Goal: Browse casually: Explore the website without a specific task or goal

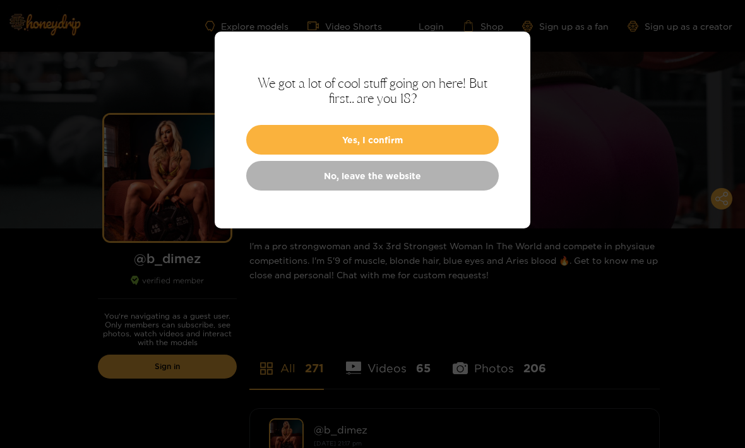
scroll to position [3, 0]
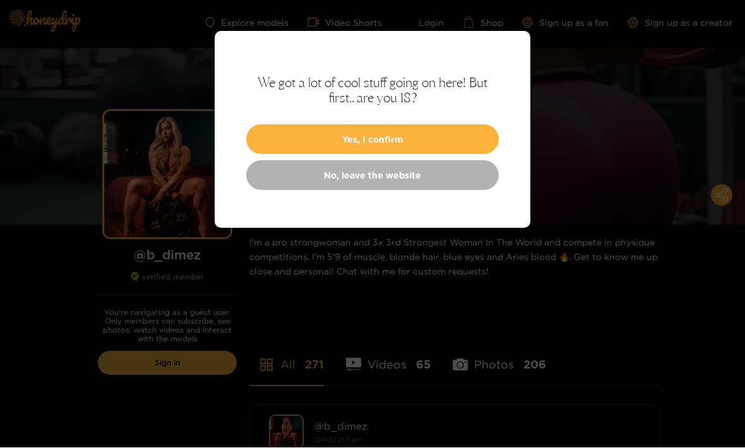
click at [288, 112] on div "We got a lot of cool stuff going on here! But first.. are you 18? Yes, I confir…" at bounding box center [373, 130] width 316 height 197
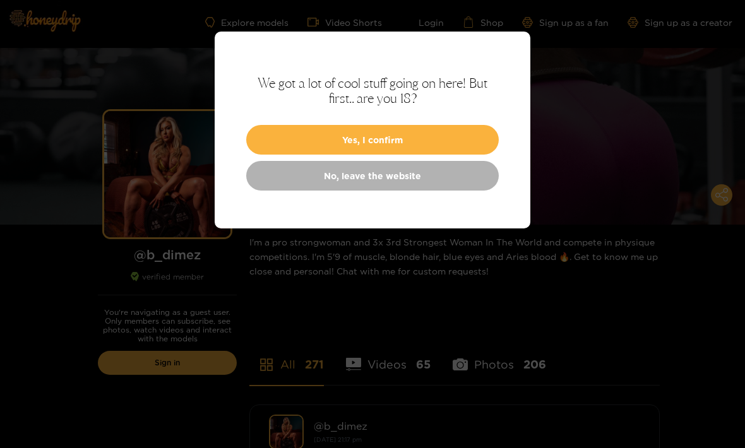
click at [316, 128] on button "Yes, I confirm" at bounding box center [372, 140] width 253 height 30
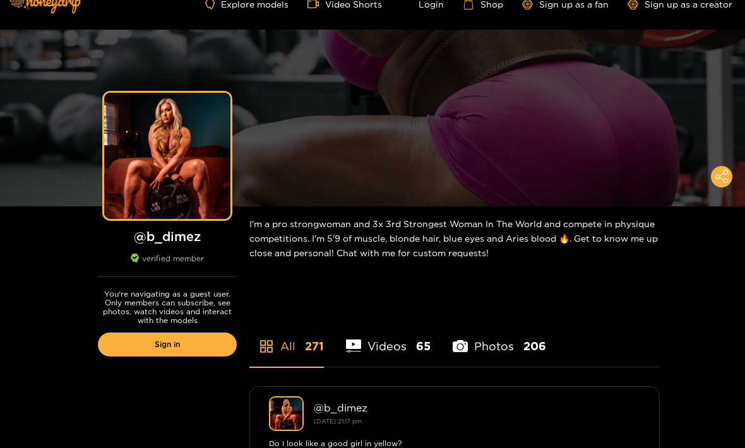
scroll to position [0, 0]
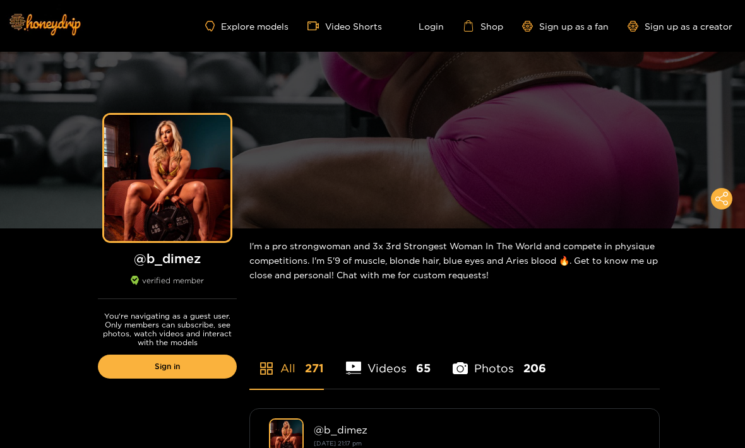
click at [295, 225] on div "Preview" at bounding box center [372, 140] width 745 height 177
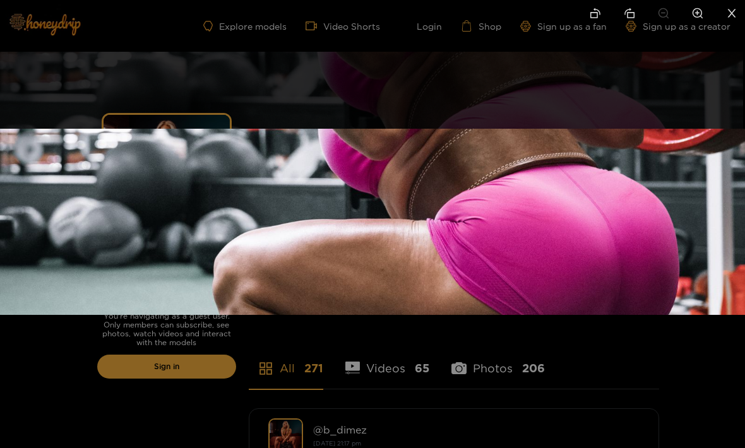
click at [45, 274] on img at bounding box center [372, 222] width 745 height 186
click at [58, 366] on div at bounding box center [372, 224] width 745 height 448
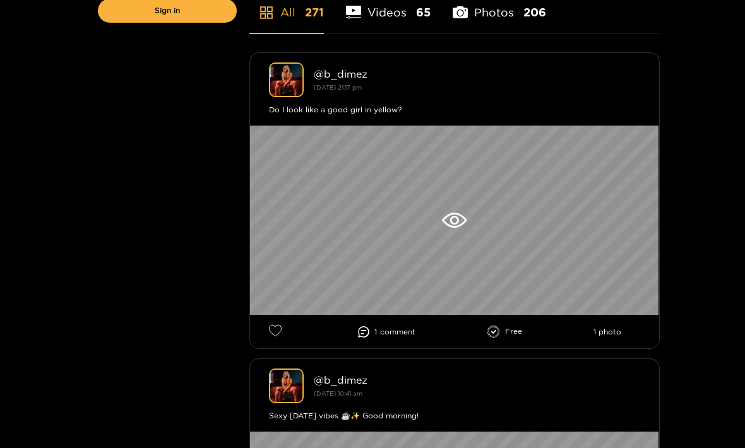
scroll to position [356, 0]
click at [373, 172] on div at bounding box center [454, 220] width 409 height 189
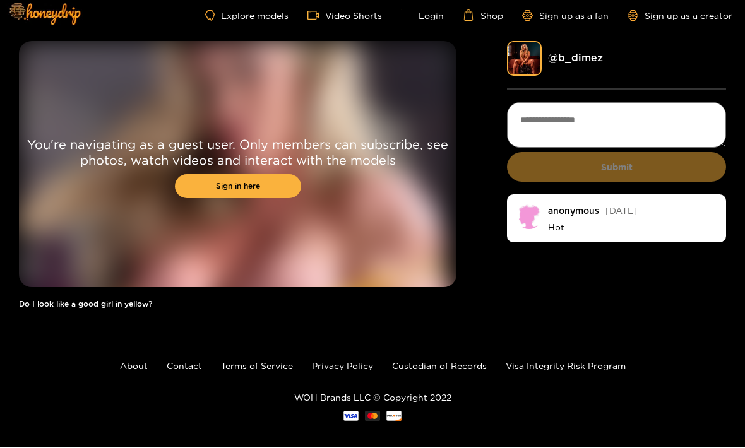
scroll to position [13, 0]
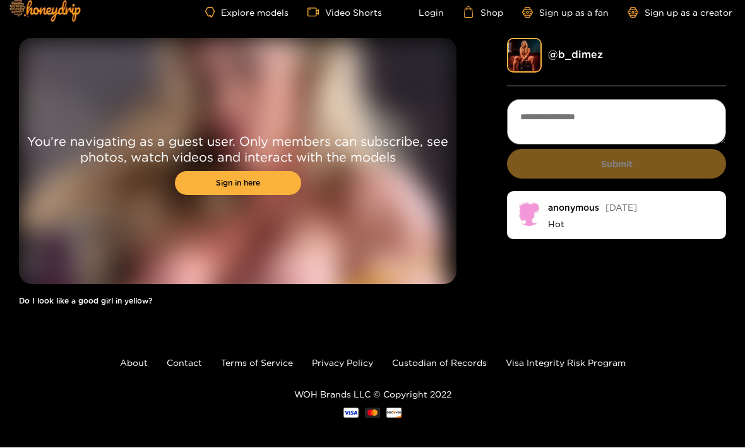
click at [131, 286] on div "You're navigating as a guest user. Only members can subscribe, see photos, watc…" at bounding box center [238, 179] width 438 height 280
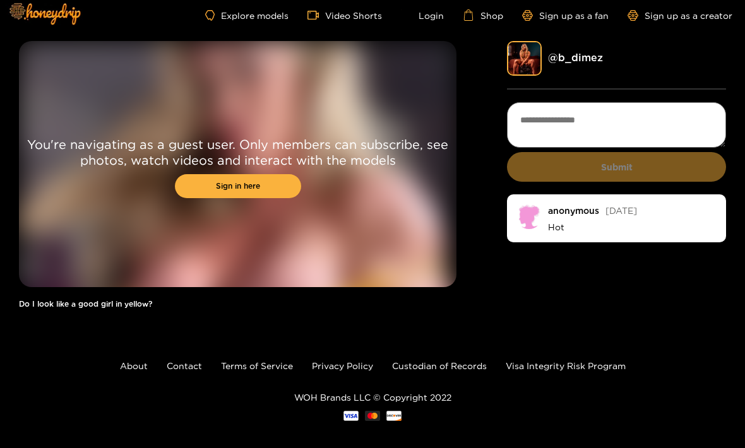
scroll to position [0, 0]
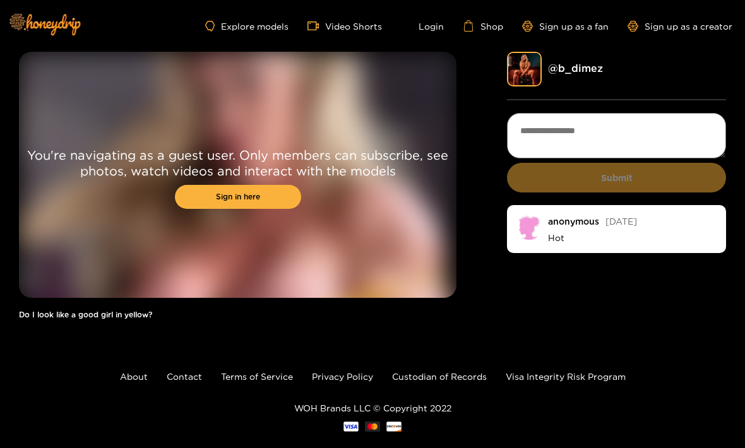
click at [104, 301] on div "You're navigating as a guest user. Only members can subscribe, see photos, watc…" at bounding box center [238, 192] width 438 height 280
click at [104, 251] on div "You're navigating as a guest user. Only members can subscribe, see photos, watc…" at bounding box center [238, 175] width 438 height 246
click at [80, 200] on div "You're navigating as a guest user. Only members can subscribe, see photos, watc…" at bounding box center [238, 175] width 438 height 246
click at [59, 198] on div "You're navigating as a guest user. Only members can subscribe, see photos, watc…" at bounding box center [238, 175] width 438 height 246
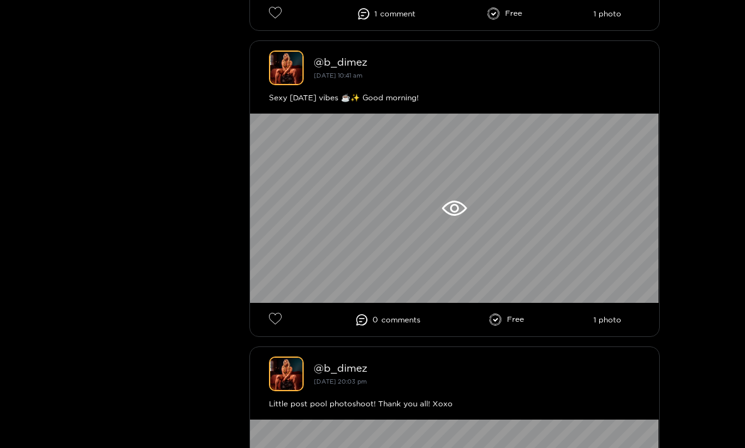
scroll to position [681, 0]
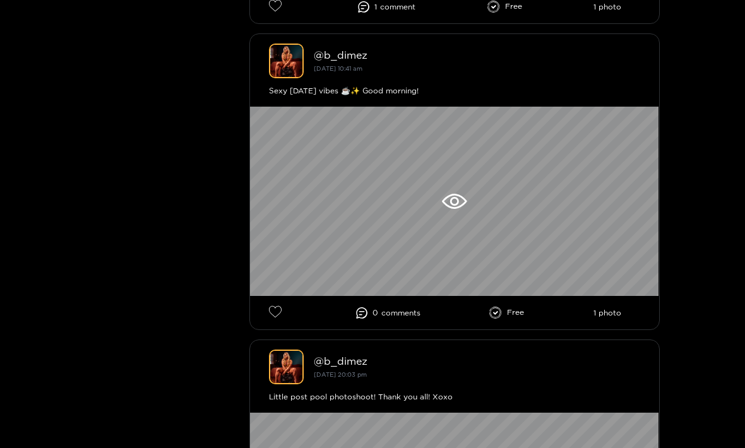
click at [337, 147] on div at bounding box center [454, 201] width 409 height 189
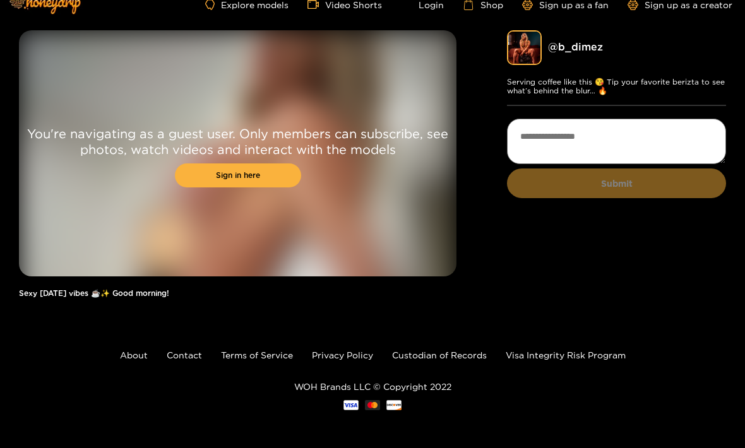
scroll to position [21, 0]
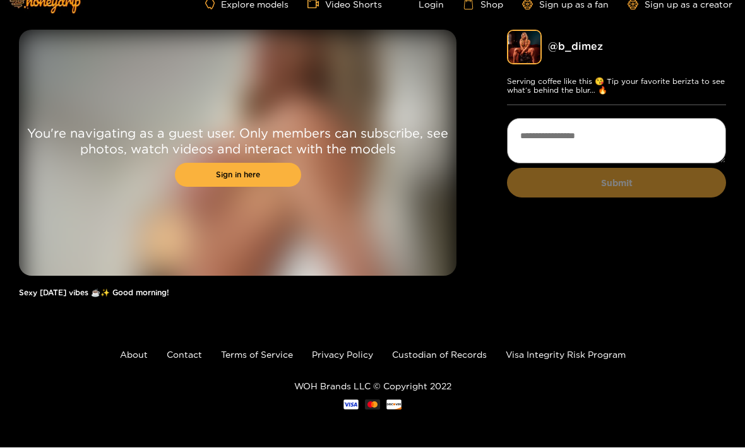
click at [155, 180] on div "You're navigating as a guest user. Only members can subscribe, see photos, watc…" at bounding box center [238, 153] width 438 height 246
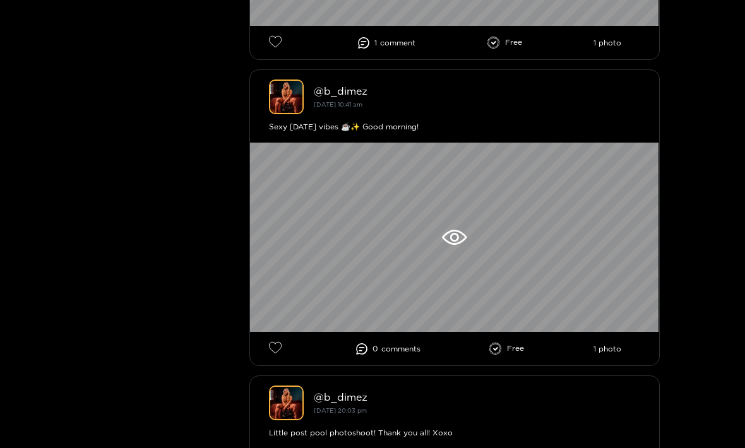
scroll to position [640, 0]
